Goal: Find specific page/section: Find specific page/section

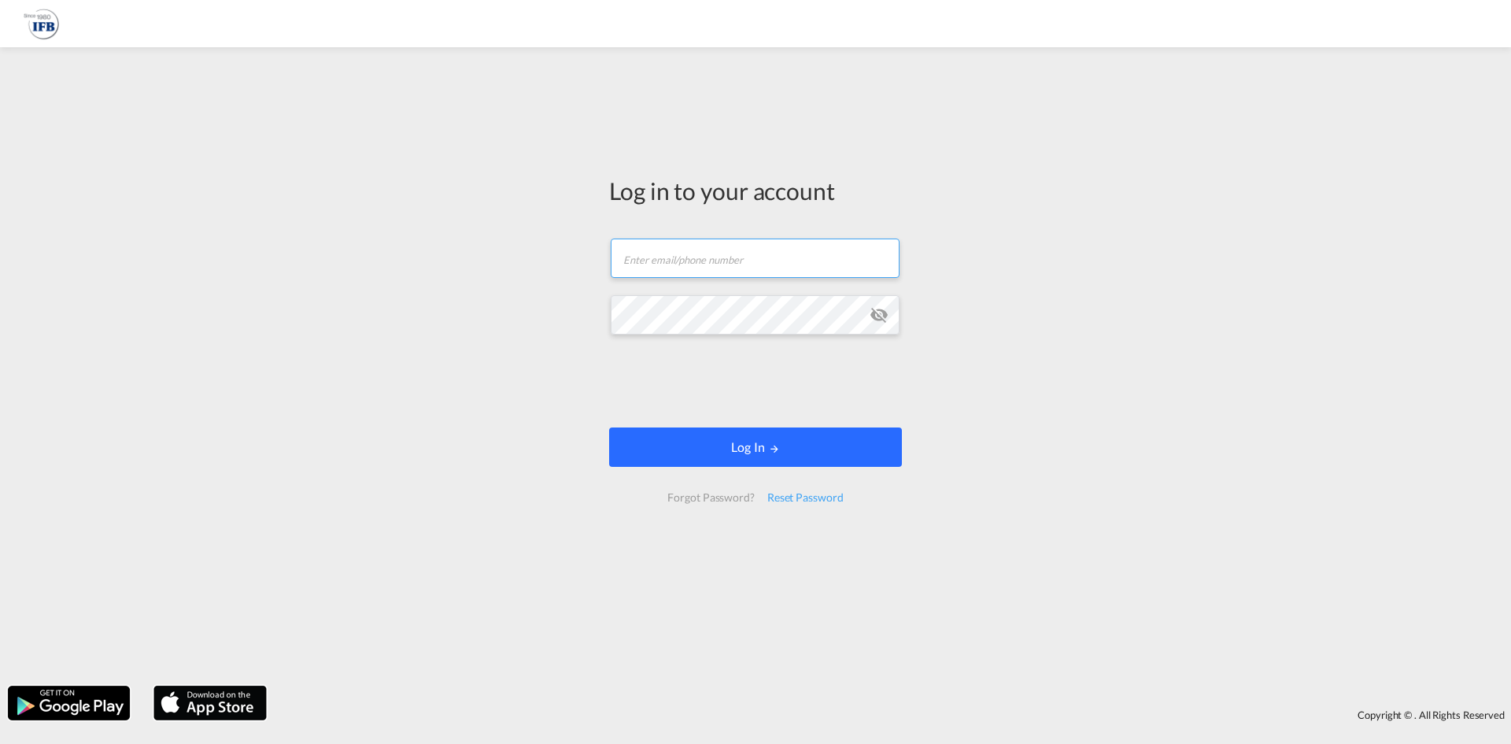
type input "[EMAIL_ADDRESS][PERSON_NAME][DOMAIN_NAME]"
click at [775, 457] on button "Log In" at bounding box center [755, 446] width 293 height 39
